Goal: Navigation & Orientation: Go to known website

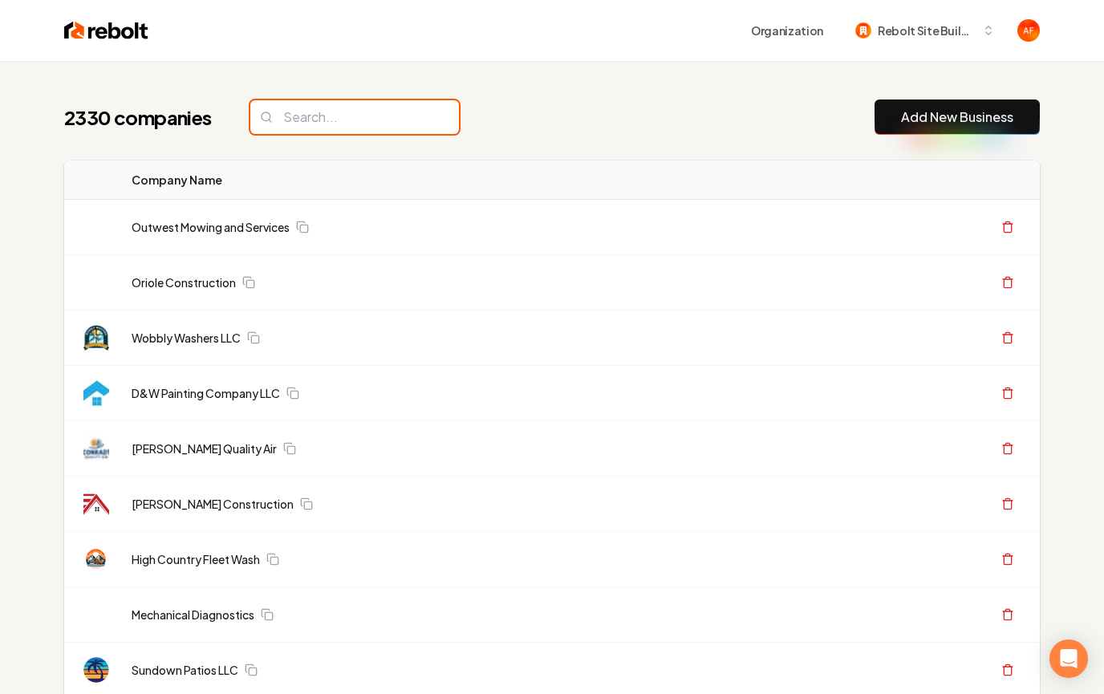
click at [299, 114] on input "search" at bounding box center [354, 117] width 209 height 34
click at [332, 122] on input "search" at bounding box center [354, 117] width 209 height 34
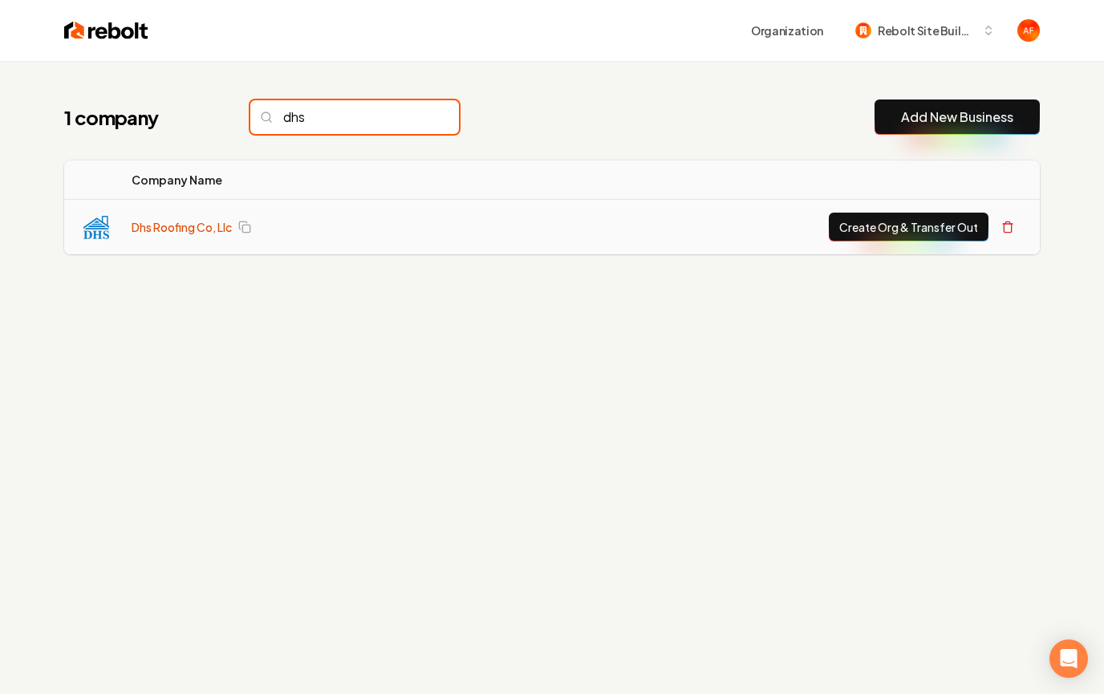
type input "dhs"
click at [169, 230] on link "Dhs Roofing Co, Llc" at bounding box center [182, 227] width 100 height 16
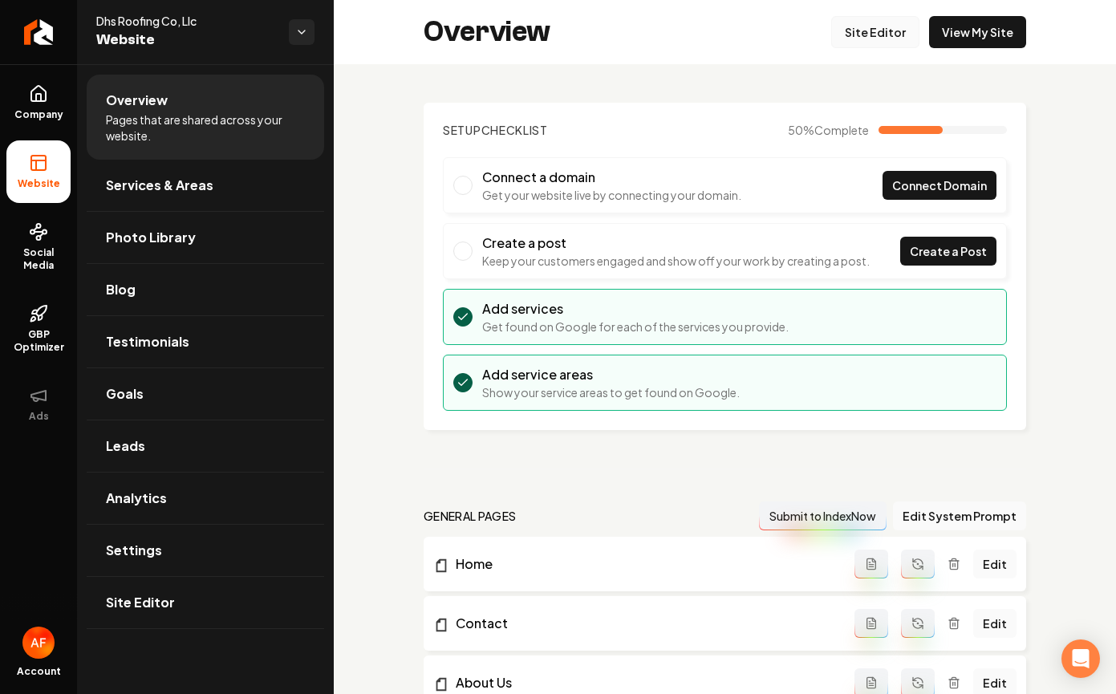
click at [850, 36] on link "Site Editor" at bounding box center [875, 32] width 88 height 32
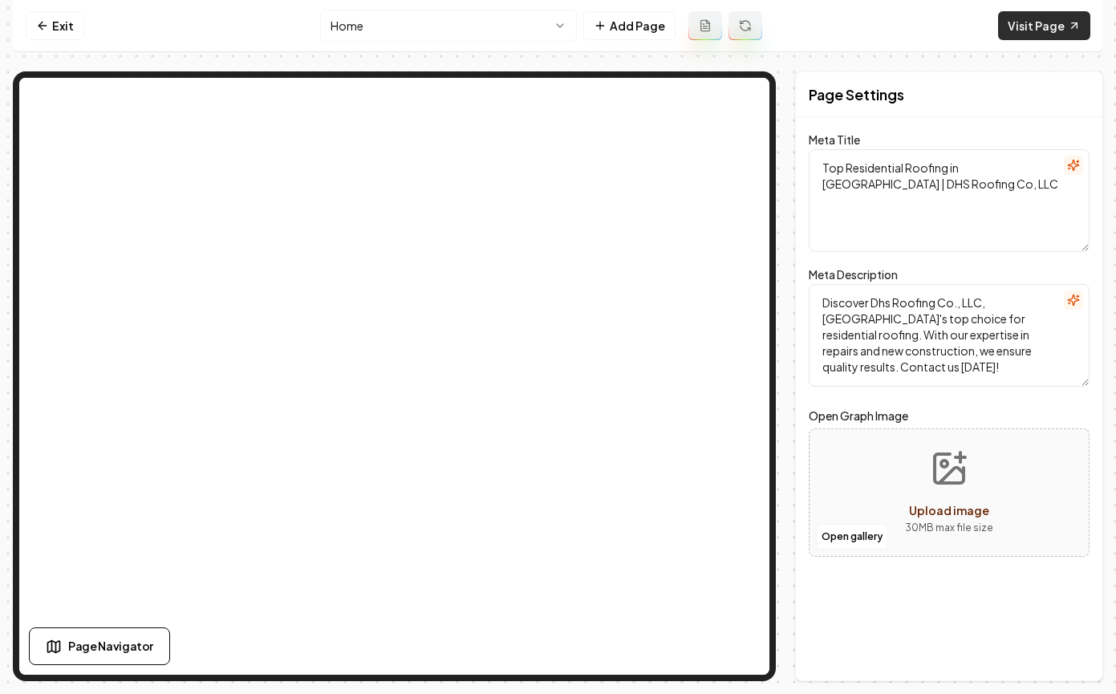
click at [1013, 30] on link "Visit Page" at bounding box center [1044, 25] width 92 height 29
